Goal: Find specific page/section: Find specific page/section

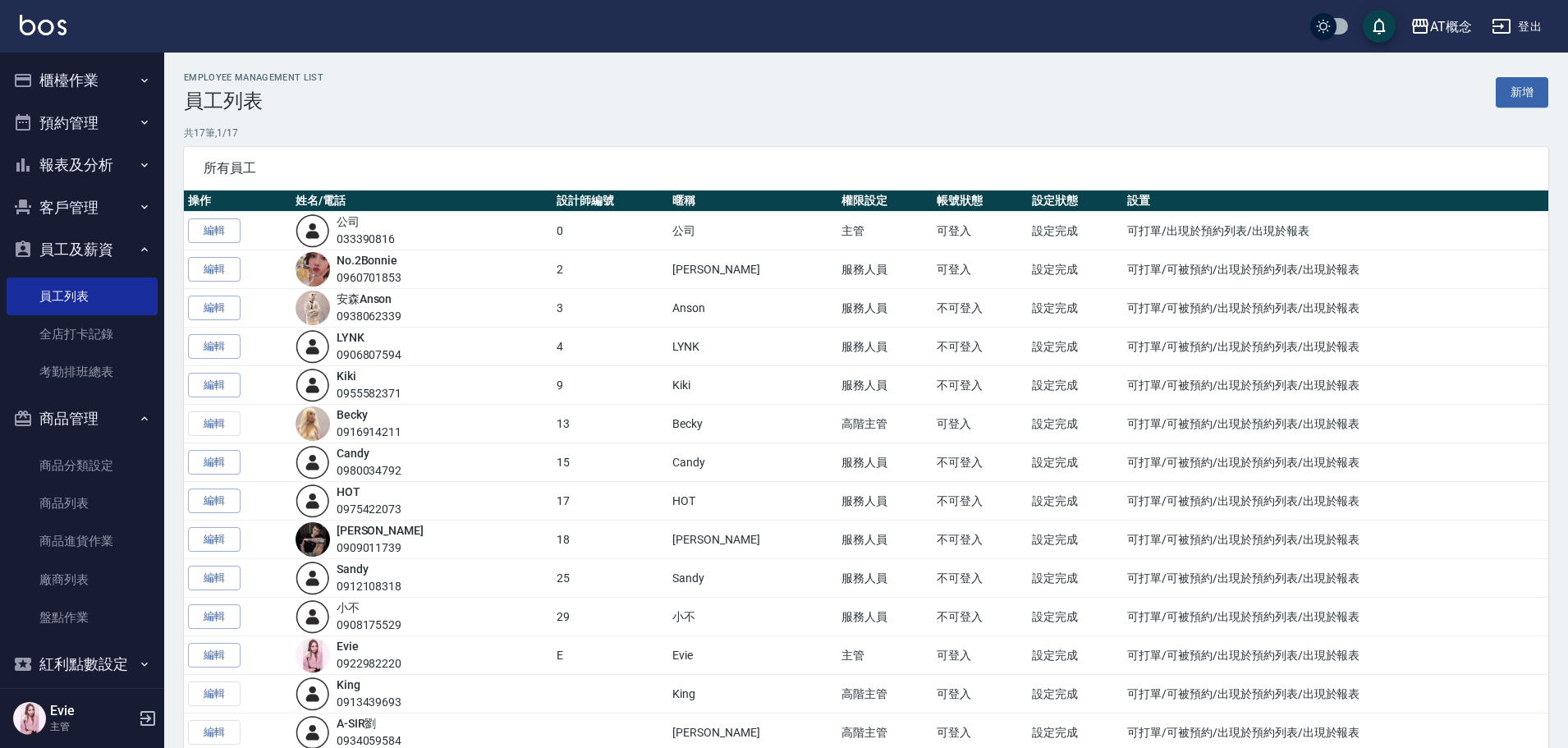
click at [86, 206] on button "客戶管理" at bounding box center [82, 208] width 151 height 43
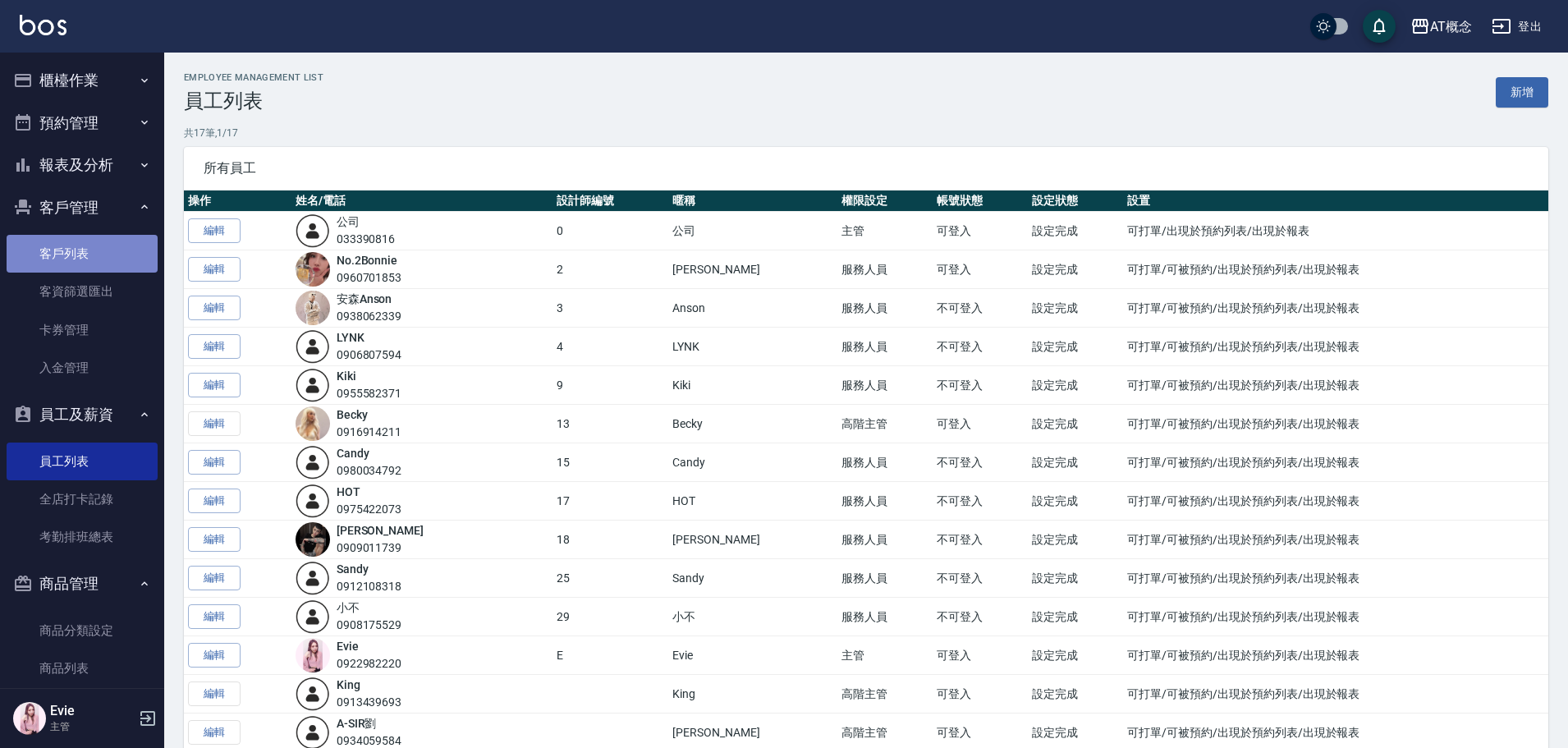
click at [89, 252] on link "客戶列表" at bounding box center [82, 254] width 151 height 38
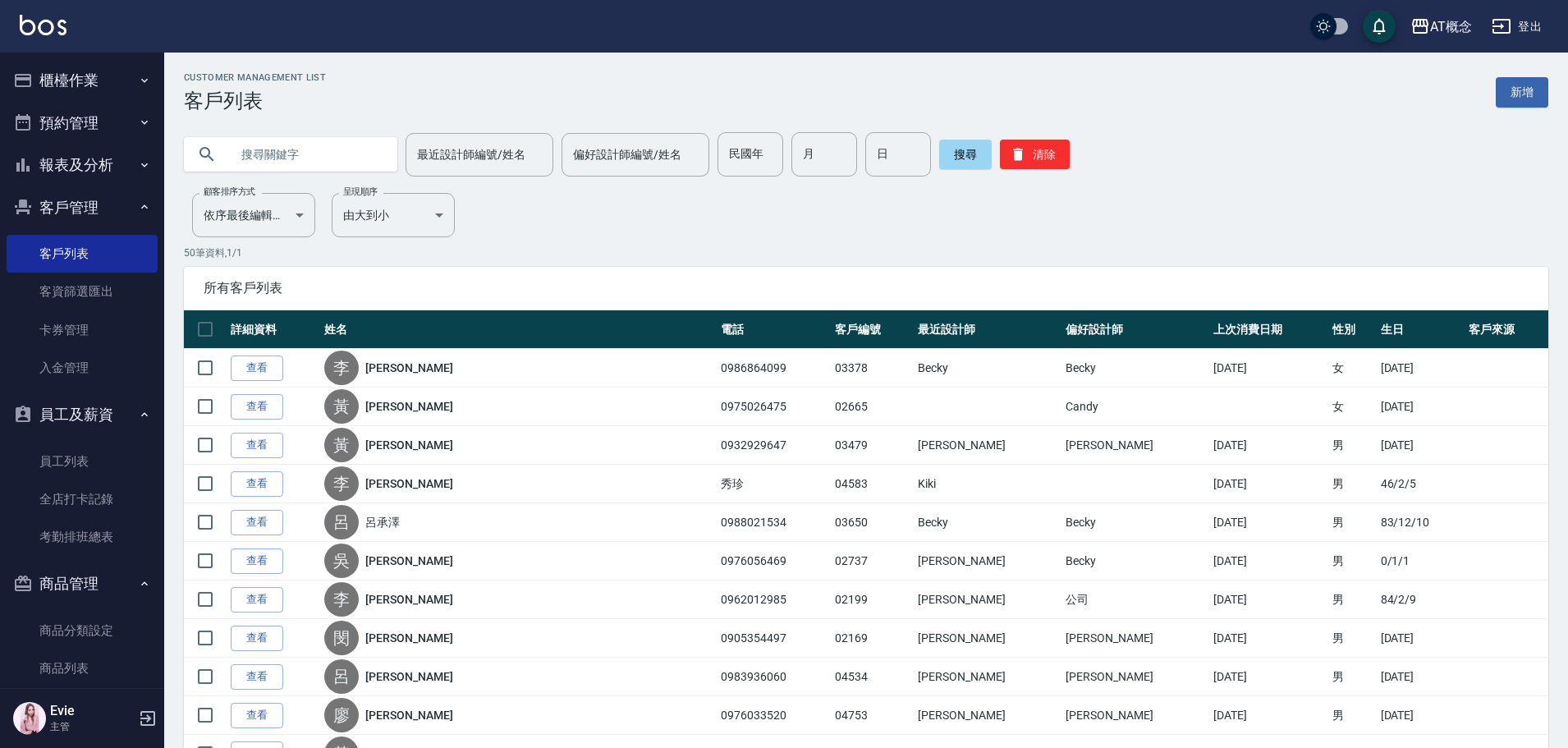
click at [311, 157] on input "text" at bounding box center [307, 155] width 154 height 44
type input "[PERSON_NAME]"
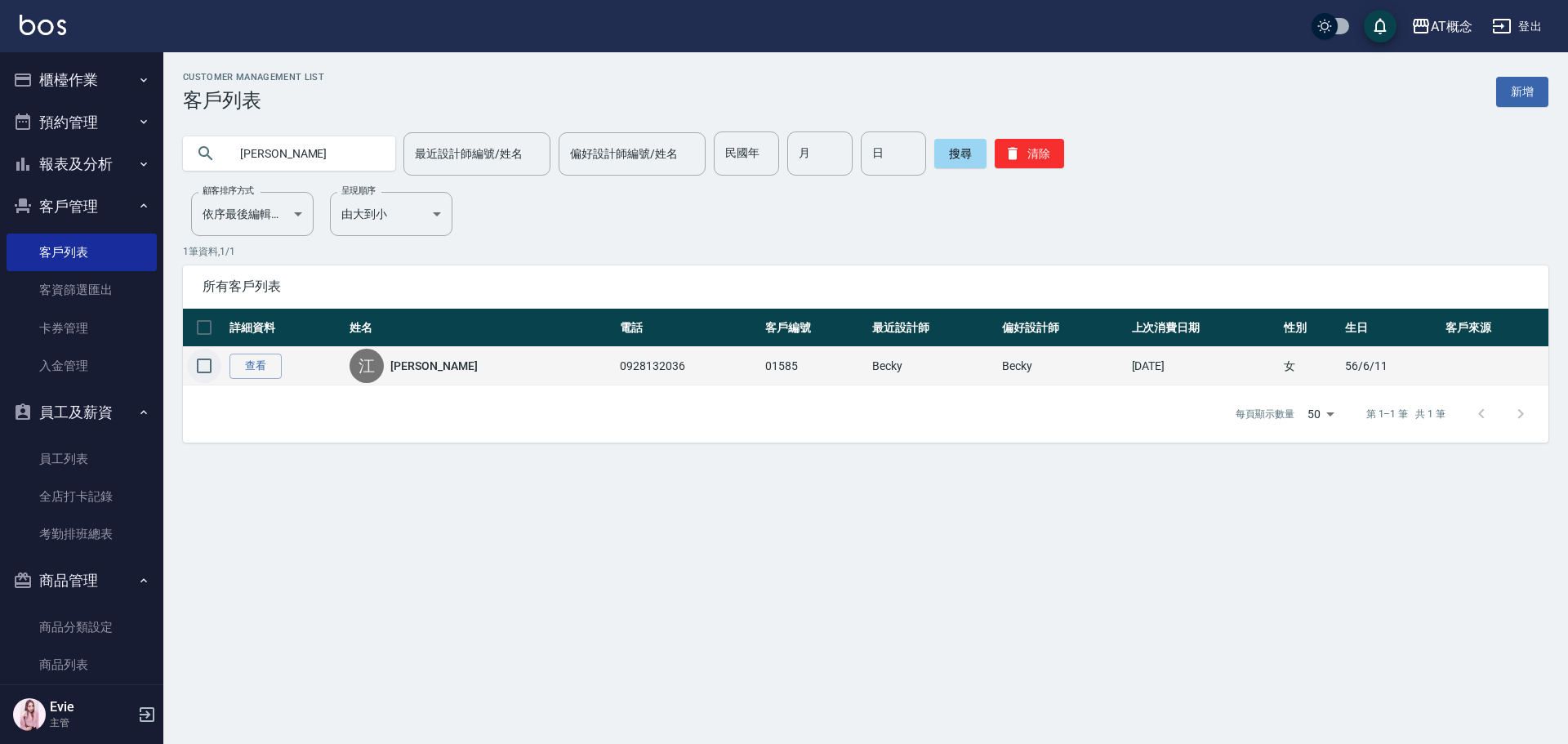
click at [205, 363] on input "checkbox" at bounding box center [204, 366] width 34 height 34
checkbox input "true"
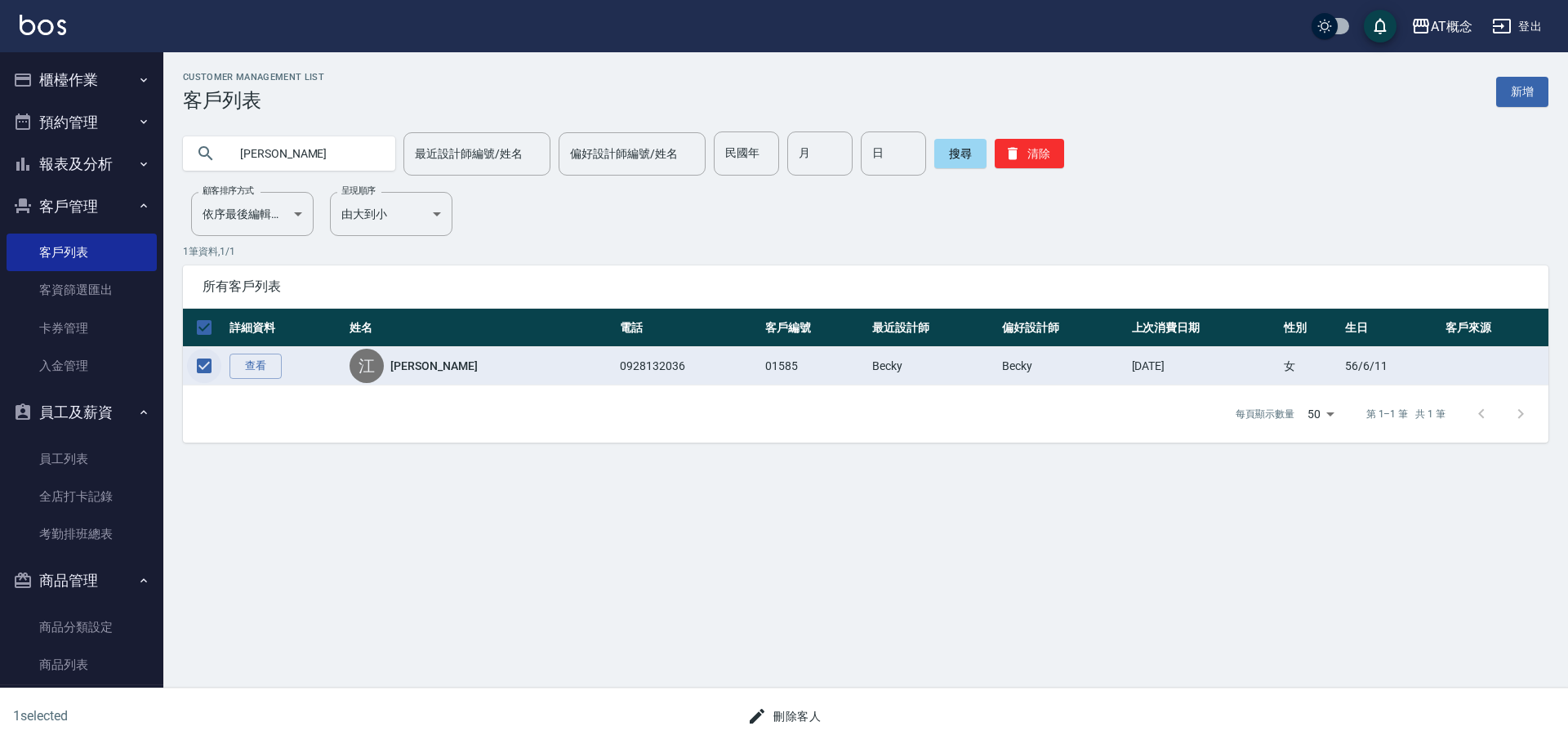
click at [208, 361] on input "checkbox" at bounding box center [204, 366] width 34 height 34
checkbox input "false"
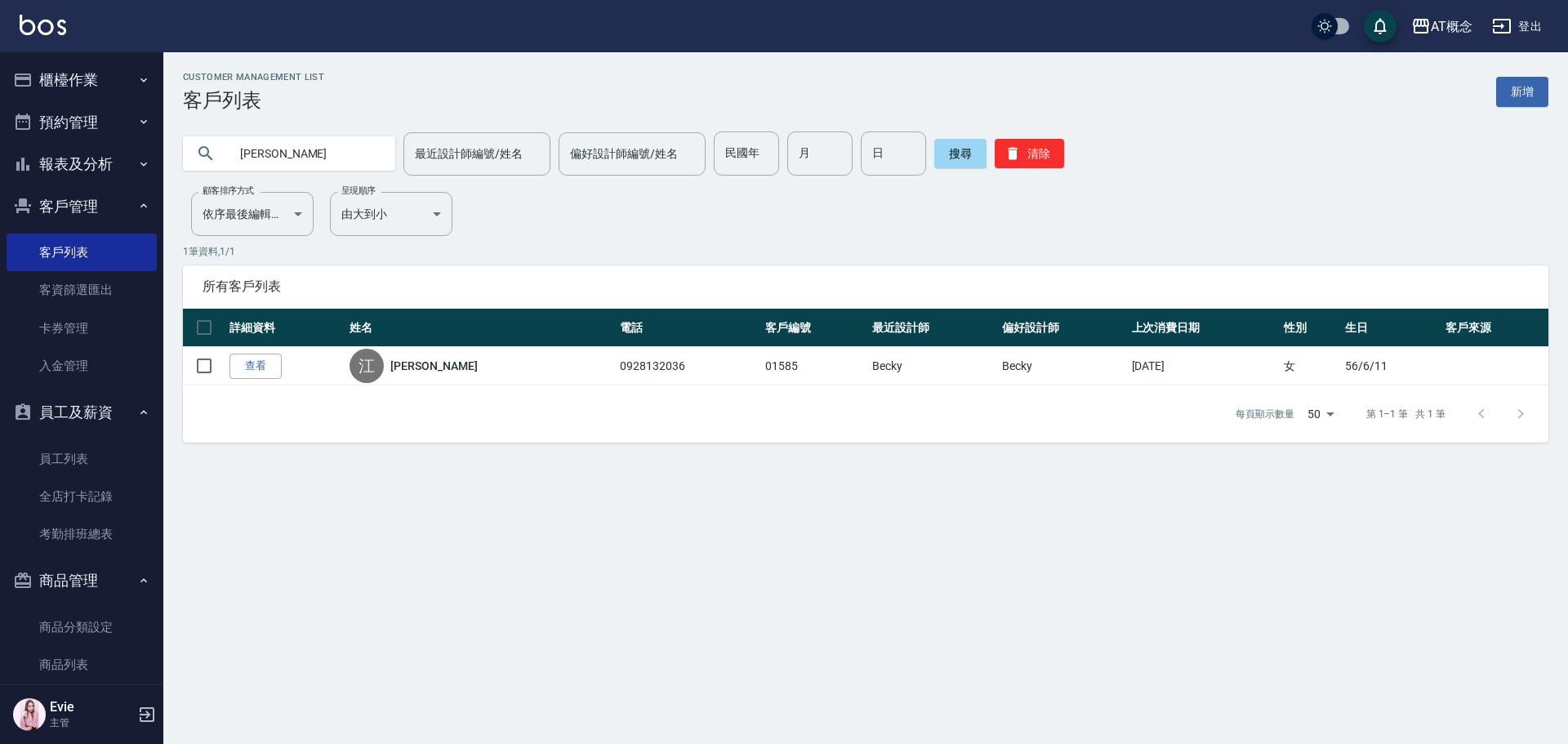
click at [328, 155] on input "[PERSON_NAME]" at bounding box center [306, 154] width 154 height 44
type input "江"
type input "[PERSON_NAME]"
